Goal: Transaction & Acquisition: Purchase product/service

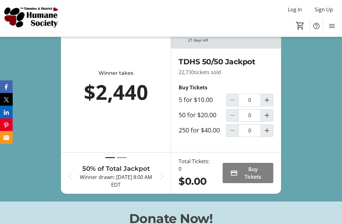
scroll to position [253, 0]
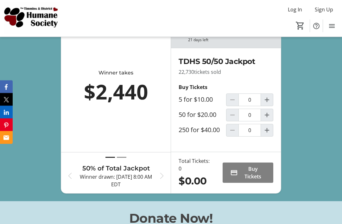
click at [271, 137] on span "Increment by one" at bounding box center [267, 131] width 12 height 12
click at [271, 136] on span "Increment by one" at bounding box center [267, 130] width 12 height 12
type input "2"
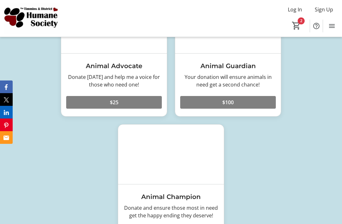
scroll to position [493, 0]
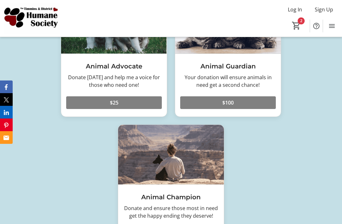
click at [253, 110] on span at bounding box center [228, 102] width 96 height 15
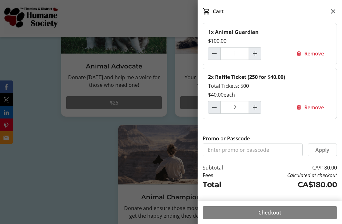
click at [268, 216] on span "Checkout" at bounding box center [270, 213] width 23 height 8
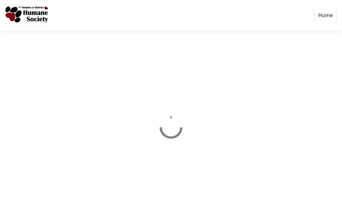
select select "CA"
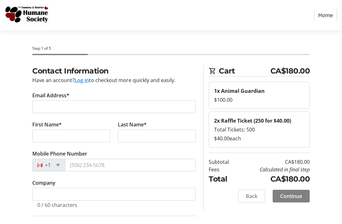
click at [82, 78] on button "Log in" at bounding box center [81, 80] width 15 height 8
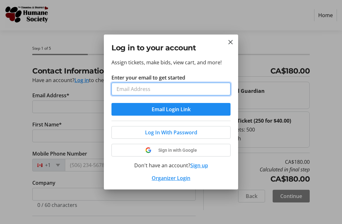
click at [204, 88] on input "Enter your email to get started" at bounding box center [171, 89] width 119 height 13
type input "[PERSON_NAME][EMAIL_ADDRESS][DOMAIN_NAME]"
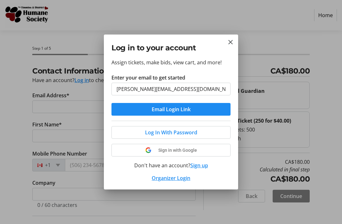
click at [206, 108] on span "submit" at bounding box center [171, 109] width 119 height 15
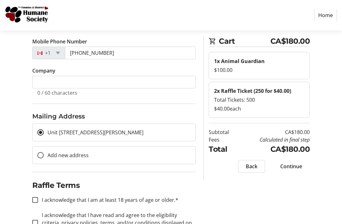
scroll to position [117, 0]
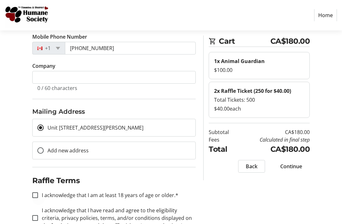
click at [36, 191] on div at bounding box center [35, 195] width 15 height 15
checkbox input "true"
click at [35, 218] on input "I acknowledge that I have read and agree to the eligibility criteria, privacy p…" at bounding box center [35, 218] width 6 height 6
checkbox input "true"
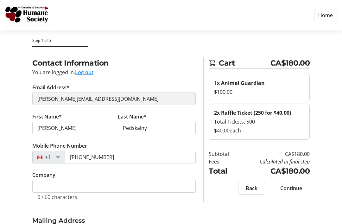
scroll to position [0, 0]
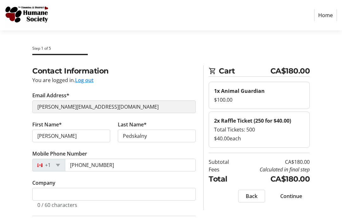
click at [289, 194] on span "Continue" at bounding box center [291, 196] width 22 height 8
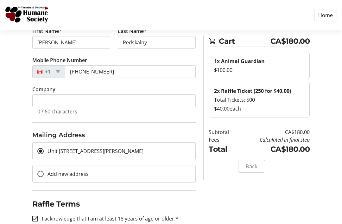
scroll to position [99, 0]
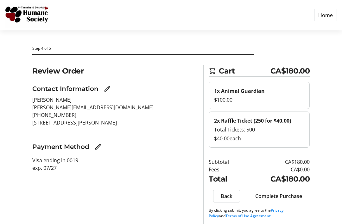
click at [275, 195] on span "Complete Purchase" at bounding box center [278, 196] width 47 height 8
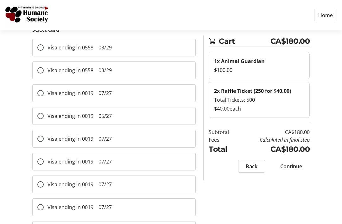
scroll to position [99, 0]
click at [39, 65] on div at bounding box center [40, 70] width 15 height 15
radio input "true"
click at [297, 168] on span "Continue" at bounding box center [291, 167] width 22 height 8
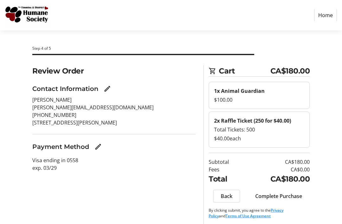
click at [273, 197] on span "Complete Purchase" at bounding box center [278, 196] width 47 height 8
